Goal: Communication & Community: Answer question/provide support

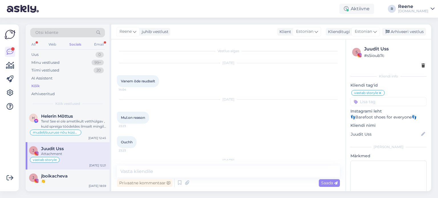
scroll to position [1114, 0]
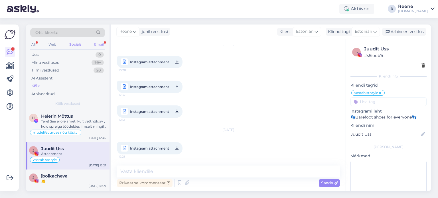
click at [99, 45] on div "Email" at bounding box center [99, 44] width 12 height 7
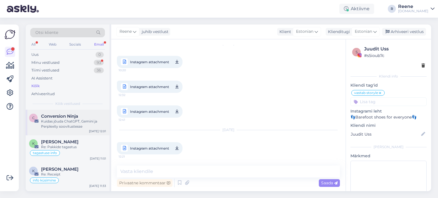
click at [67, 119] on div "Kuidas jõuda ChatGPT, Gemini ja Perplexity soovitustesse" at bounding box center [73, 124] width 65 height 10
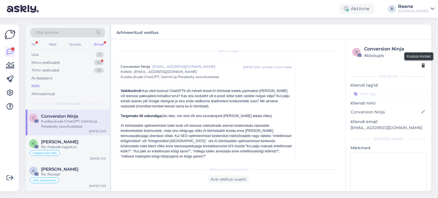
click at [422, 66] on icon at bounding box center [423, 66] width 3 height 4
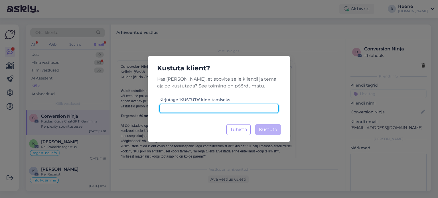
drag, startPoint x: 231, startPoint y: 107, endPoint x: 231, endPoint y: 102, distance: 5.1
click at [231, 103] on div "Kirjutage 'KUSTUTA' kinnitamiseks" at bounding box center [219, 104] width 119 height 17
type input "kustuta"
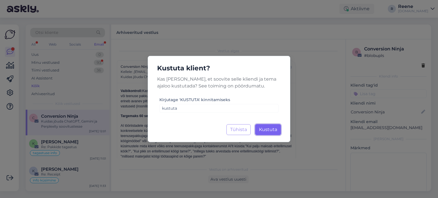
click at [276, 128] on span "Kustuta" at bounding box center [268, 129] width 18 height 5
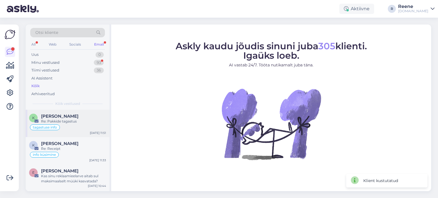
click at [71, 121] on div "Re: Pakkide tagastus" at bounding box center [73, 121] width 65 height 5
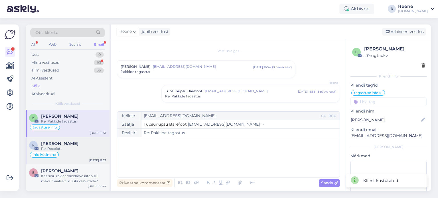
scroll to position [141, 0]
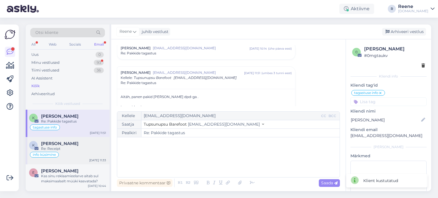
click at [71, 146] on div "[PERSON_NAME]" at bounding box center [73, 143] width 65 height 5
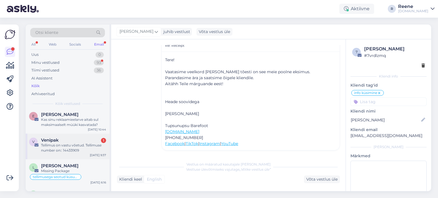
scroll to position [57, 0]
click at [60, 125] on div "Kas sinu reklaamieelarve aitab sul maksimaalselt müüki kasvatada?" at bounding box center [73, 122] width 65 height 10
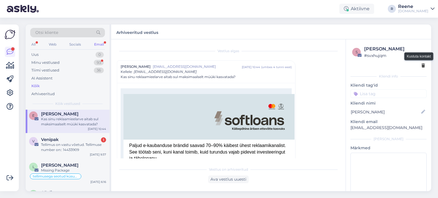
click at [422, 65] on icon at bounding box center [423, 66] width 3 height 4
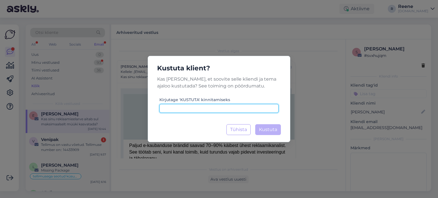
click at [222, 110] on input at bounding box center [219, 108] width 119 height 9
paste input "kustuta"
type input "kustuta"
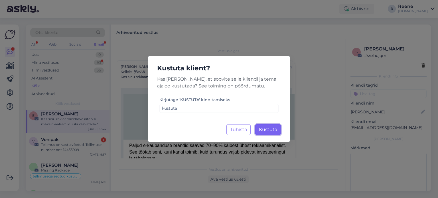
click at [273, 130] on span "Kustuta" at bounding box center [268, 129] width 18 height 5
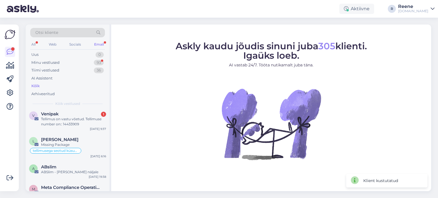
scroll to position [86, 0]
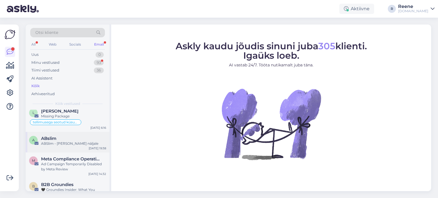
click at [76, 146] on div "A ABslim ABSlim - [PERSON_NAME] näljale [DATE] 19:38" at bounding box center [68, 142] width 84 height 21
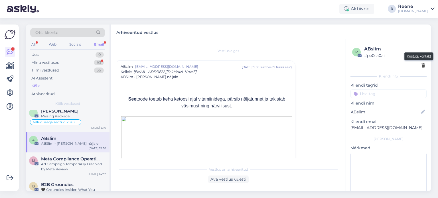
click at [422, 67] on icon at bounding box center [423, 66] width 3 height 4
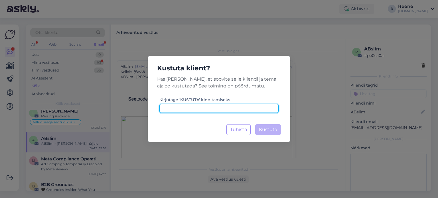
drag, startPoint x: 224, startPoint y: 110, endPoint x: 228, endPoint y: 114, distance: 5.5
click at [224, 110] on input at bounding box center [219, 108] width 119 height 9
paste input "kustuta"
type input "kustuta"
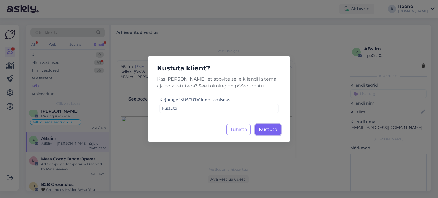
click at [277, 130] on span "Kustuta" at bounding box center [268, 129] width 18 height 5
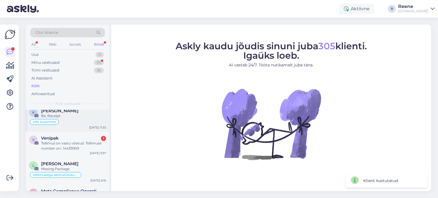
scroll to position [57, 0]
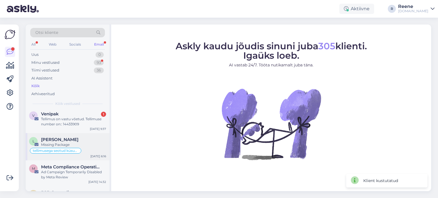
click at [69, 135] on div "L [PERSON_NAME] Missing Package tellimusega seotud küsumus [DATE] 6:16" at bounding box center [68, 146] width 84 height 27
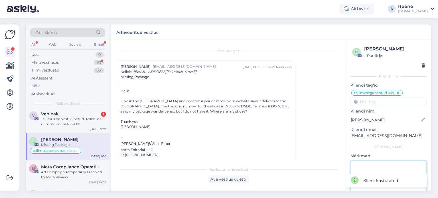
click at [381, 170] on textarea at bounding box center [389, 186] width 76 height 51
type textarea "vastatud"
click at [194, 151] on div "Astra Editorial, LLC" at bounding box center [206, 150] width 171 height 5
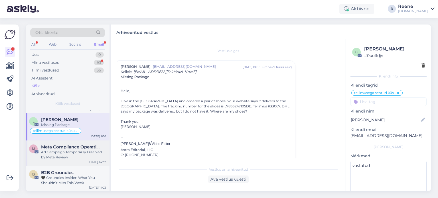
scroll to position [86, 0]
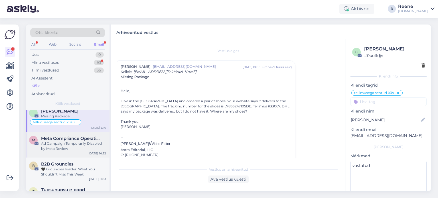
click at [66, 145] on div "Ad Campaign Temporarily Disabled by Meta Review" at bounding box center [73, 146] width 65 height 10
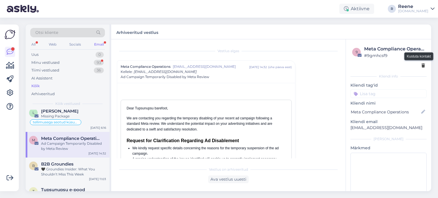
click at [422, 65] on icon at bounding box center [423, 66] width 3 height 4
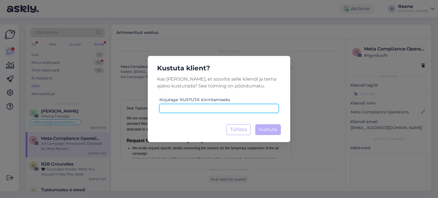
click at [235, 108] on input at bounding box center [219, 108] width 119 height 9
paste input "kustuta"
type input "kustuta"
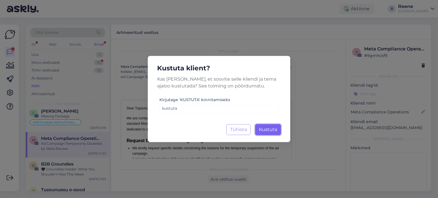
click at [267, 129] on span "Kustuta" at bounding box center [268, 129] width 18 height 5
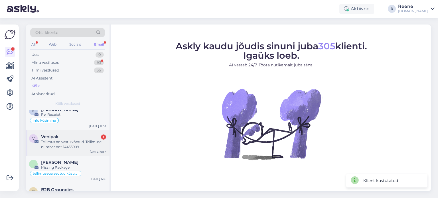
scroll to position [57, 0]
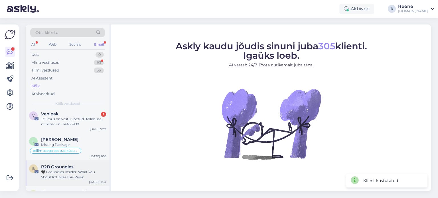
click at [63, 173] on div "🖤 Groundies Insider: What You Shouldn’t Miss This Week" at bounding box center [73, 175] width 65 height 10
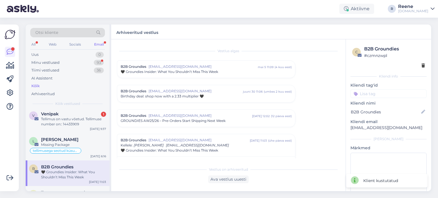
scroll to position [16, 0]
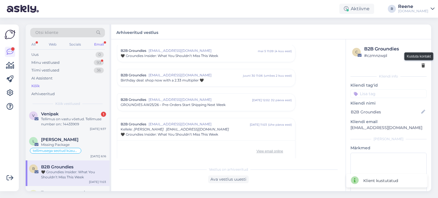
click at [422, 65] on icon at bounding box center [423, 66] width 3 height 4
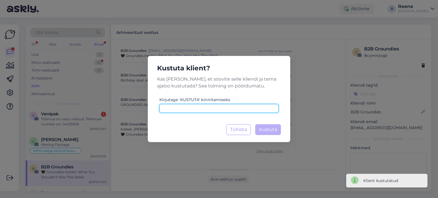
click at [225, 110] on input at bounding box center [219, 108] width 119 height 9
paste input "kustuta"
type input "kustuta"
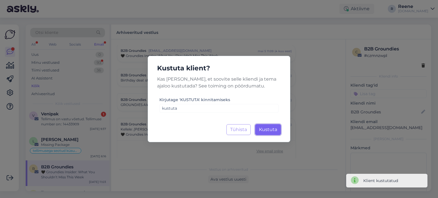
click at [267, 128] on span "Kustuta" at bounding box center [268, 129] width 18 height 5
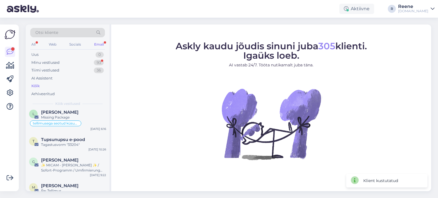
scroll to position [86, 0]
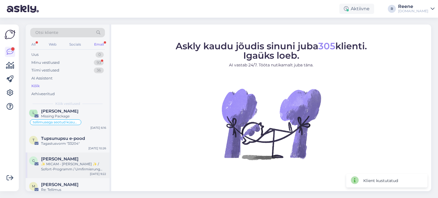
click at [72, 164] on div "✨ MICAM - [PERSON_NAME] ✨ / Sofort-Programm / Umfirmierung [PERSON_NAME] GmbH" at bounding box center [73, 167] width 65 height 10
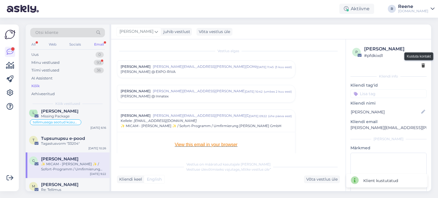
click at [422, 67] on icon at bounding box center [423, 66] width 3 height 4
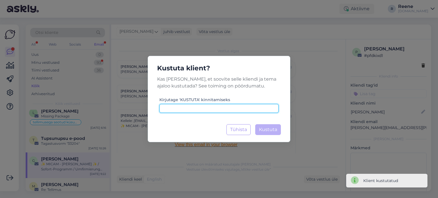
click at [215, 110] on input at bounding box center [219, 108] width 119 height 9
paste input "kustuta"
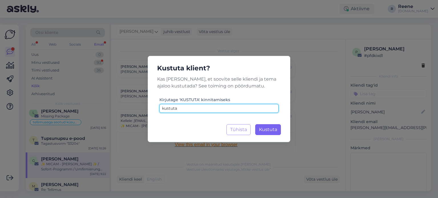
type input "kustuta"
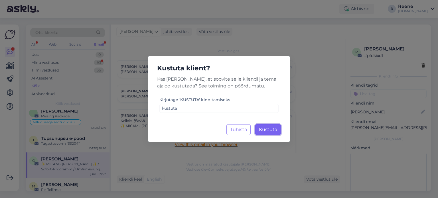
click at [272, 129] on span "Kustuta" at bounding box center [268, 129] width 18 height 5
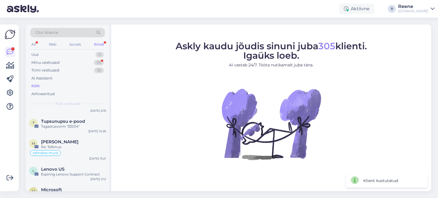
scroll to position [114, 0]
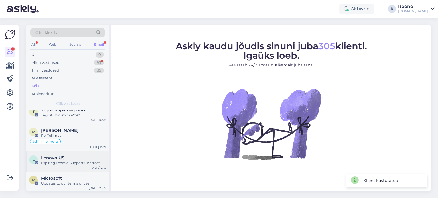
drag, startPoint x: 71, startPoint y: 157, endPoint x: 75, endPoint y: 156, distance: 4.4
click at [71, 157] on div "Lenovo US" at bounding box center [73, 158] width 65 height 5
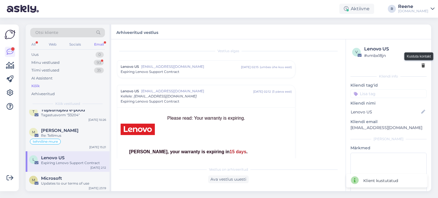
click at [422, 67] on icon at bounding box center [423, 66] width 3 height 4
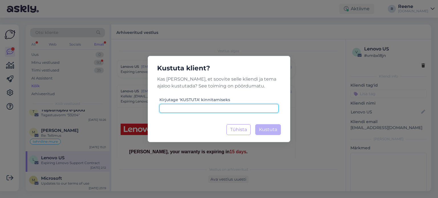
click at [189, 107] on input at bounding box center [219, 108] width 119 height 9
paste input "kustuta"
type input "kustuta"
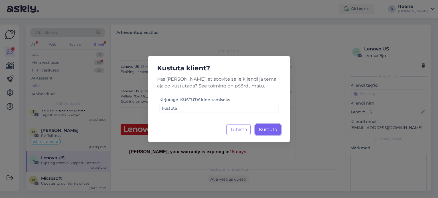
click at [274, 130] on span "Kustuta" at bounding box center [268, 129] width 18 height 5
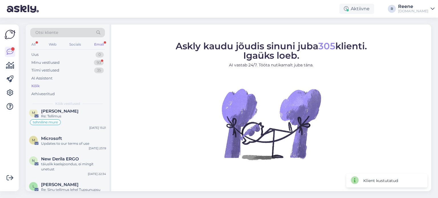
scroll to position [143, 0]
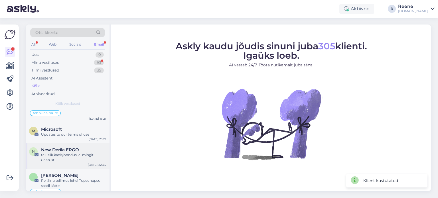
drag, startPoint x: 58, startPoint y: 151, endPoint x: 57, endPoint y: 154, distance: 3.1
click at [58, 151] on span "New Derila ERGO" at bounding box center [60, 150] width 38 height 5
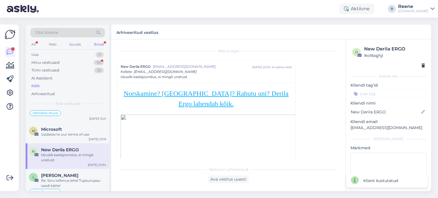
click at [422, 67] on div "o New Derila ERGO # o9bqjhjl" at bounding box center [389, 57] width 76 height 27
click at [422, 65] on icon at bounding box center [423, 66] width 3 height 4
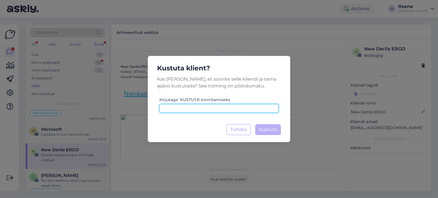
click at [222, 106] on input at bounding box center [219, 108] width 119 height 9
paste input "kustuta"
type input "kustuta"
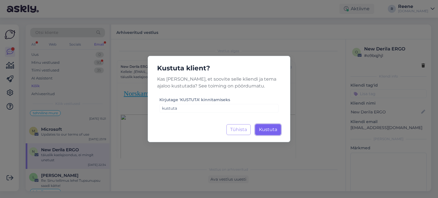
click at [273, 130] on span "Kustuta" at bounding box center [268, 129] width 18 height 5
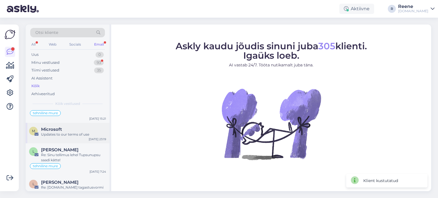
click at [66, 134] on div "Updates to our terms of use" at bounding box center [73, 134] width 65 height 5
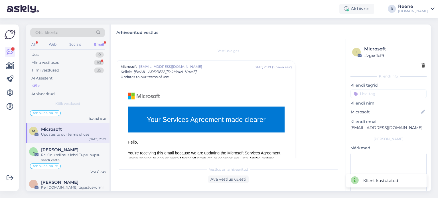
click at [416, 67] on div at bounding box center [389, 66] width 73 height 6
click at [422, 67] on icon at bounding box center [423, 66] width 3 height 4
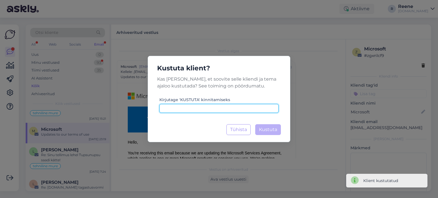
click at [209, 110] on input at bounding box center [219, 108] width 119 height 9
paste input "kustuta"
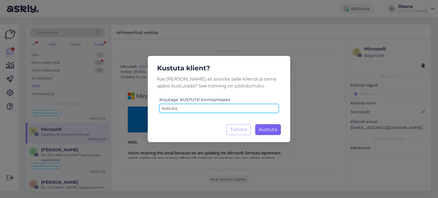
type input "kustuta"
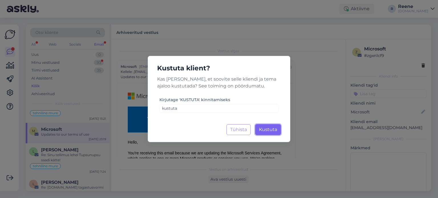
click at [266, 126] on button "Kustuta Laadimine..." at bounding box center [268, 129] width 26 height 11
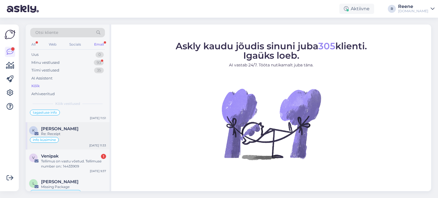
scroll to position [0, 0]
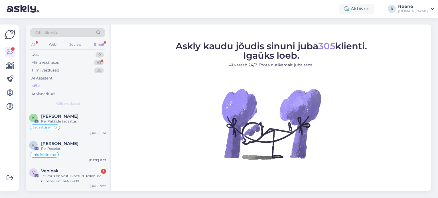
click at [31, 44] on div "All" at bounding box center [33, 44] width 7 height 7
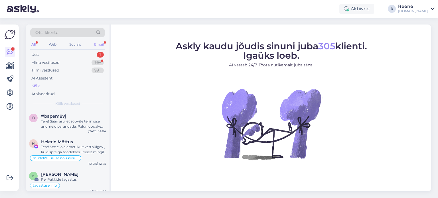
click at [101, 45] on div "Email" at bounding box center [99, 44] width 12 height 7
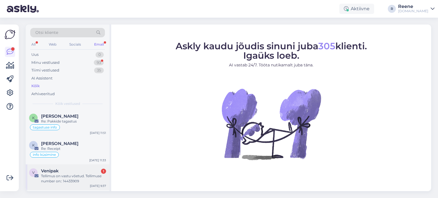
click at [59, 175] on div "Tellimus on vastu võetud. Tellimuse number on:: 14433909" at bounding box center [73, 179] width 65 height 10
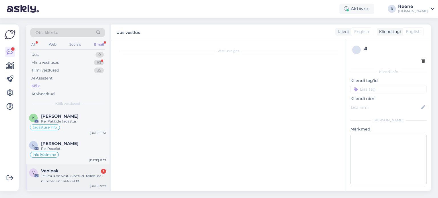
scroll to position [2145, 0]
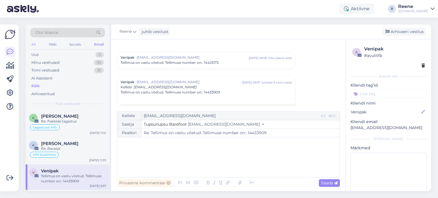
click at [33, 44] on div "All" at bounding box center [33, 44] width 7 height 7
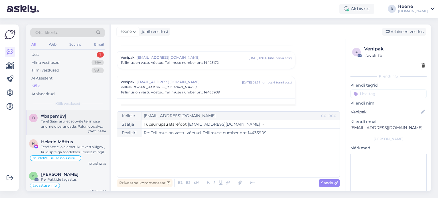
click at [49, 117] on span "#bapem8vj" at bounding box center [53, 116] width 25 height 5
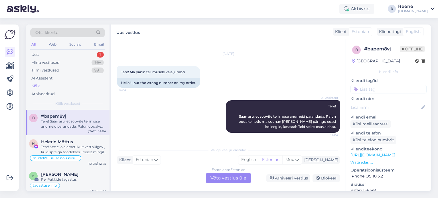
click at [231, 179] on div "Estonian to Estonian Võta vestlus üle" at bounding box center [228, 178] width 45 height 10
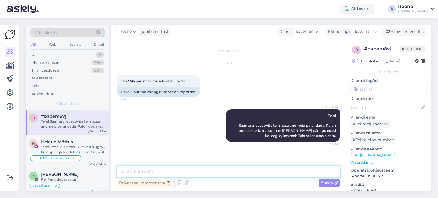
click at [179, 171] on textarea at bounding box center [228, 172] width 223 height 12
type textarea "Vale telefoni numbri? Kas meiliaadress on õige?"
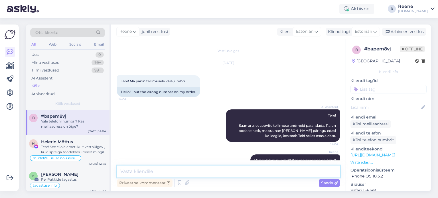
scroll to position [12, 0]
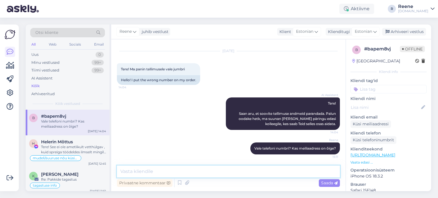
click at [159, 174] on textarea at bounding box center [228, 172] width 223 height 12
type textarea "Palun rohkem infot. Mis on tellimuse number, kelle nimel tehtud?"
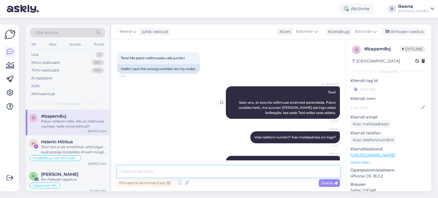
scroll to position [42, 0]
